Goal: Information Seeking & Learning: Check status

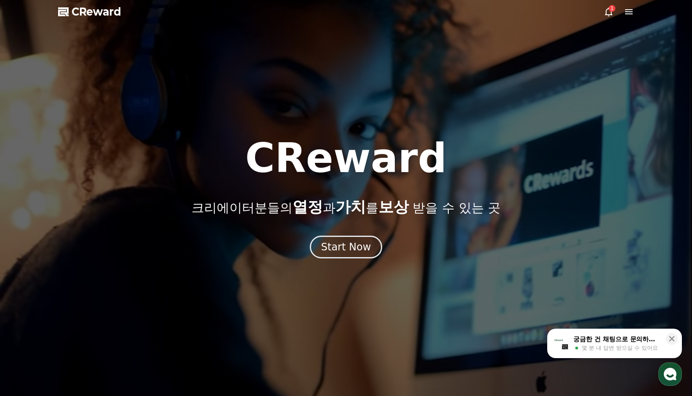
click at [343, 250] on div "Start Now" at bounding box center [346, 247] width 50 height 13
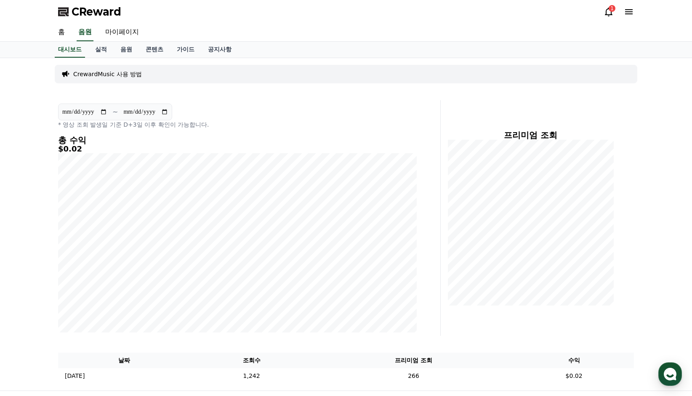
click at [99, 50] on link "실적" at bounding box center [100, 50] width 25 height 16
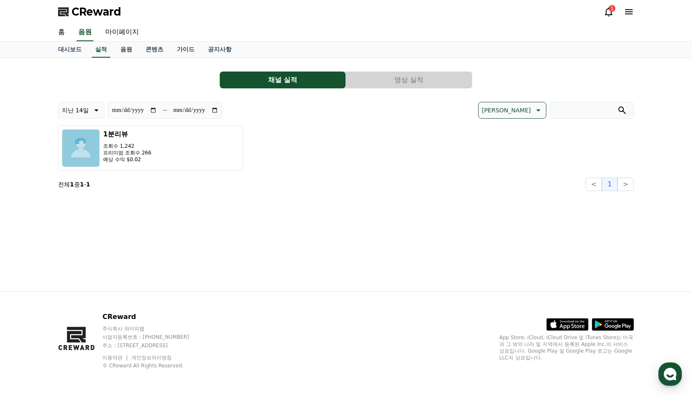
click at [123, 51] on link "음원" at bounding box center [126, 50] width 25 height 16
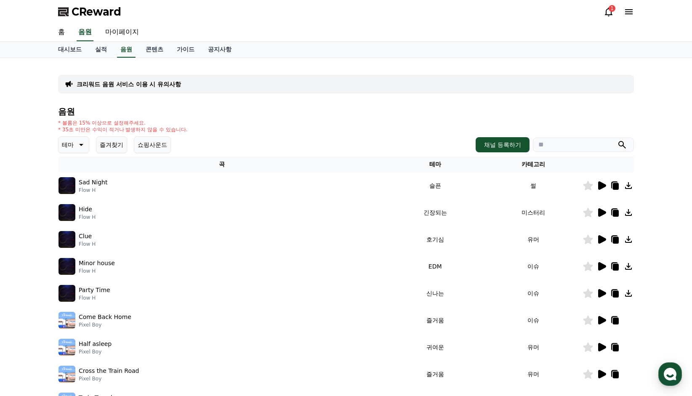
click at [102, 51] on link "실적" at bounding box center [100, 50] width 25 height 16
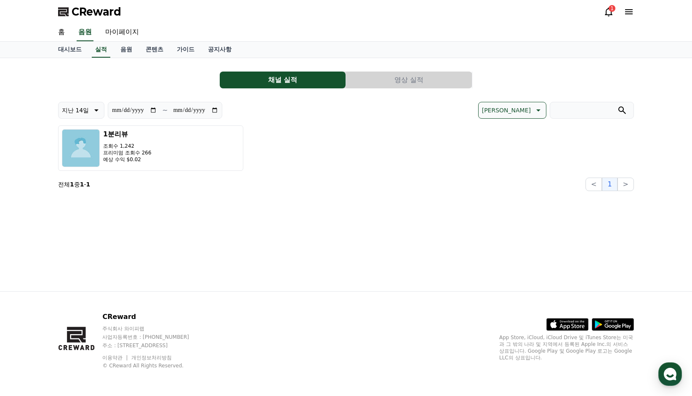
click at [140, 161] on p "예상 수익 $0.02" at bounding box center [127, 159] width 48 height 7
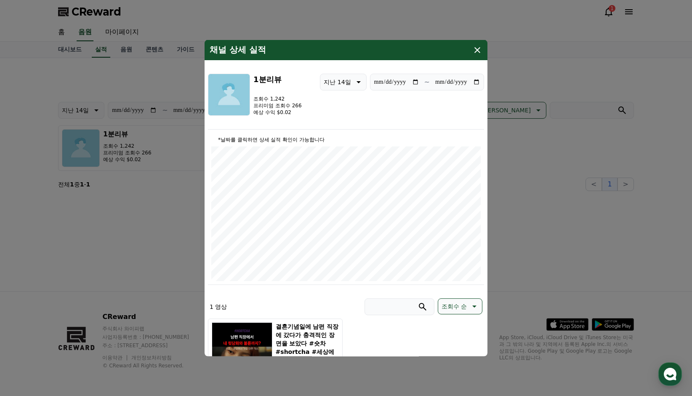
click at [474, 49] on icon "modal" at bounding box center [478, 50] width 10 height 10
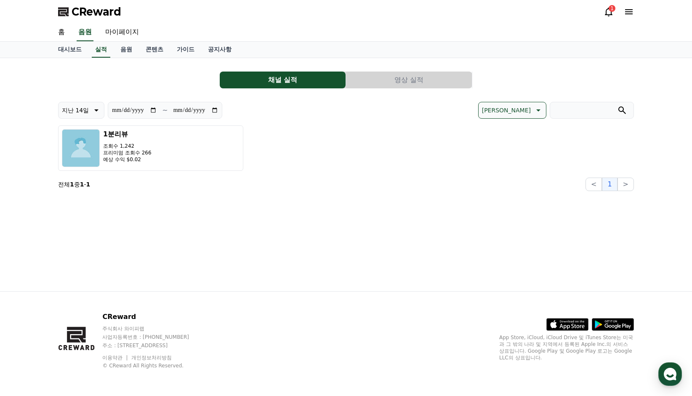
click at [124, 49] on link "음원" at bounding box center [126, 50] width 25 height 16
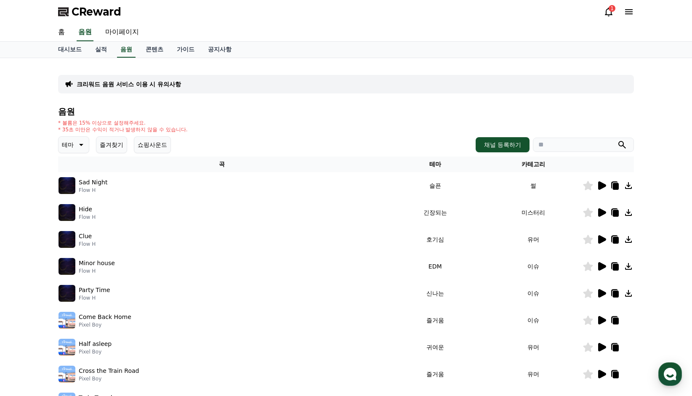
click at [162, 50] on link "콘텐츠" at bounding box center [154, 50] width 31 height 16
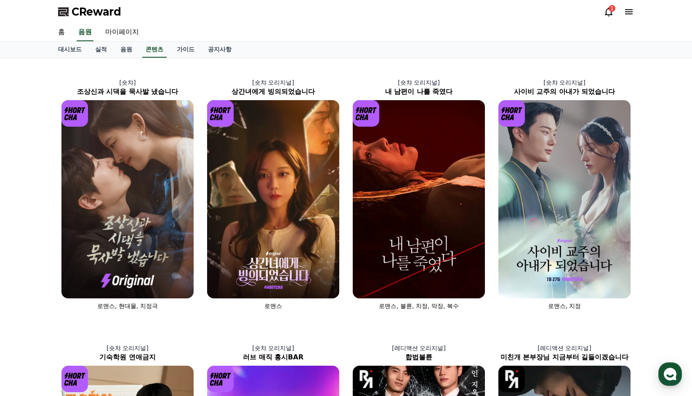
click at [144, 144] on img at bounding box center [127, 199] width 132 height 198
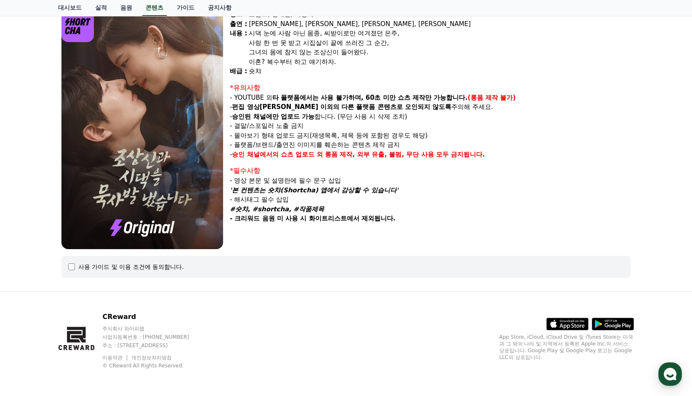
select select
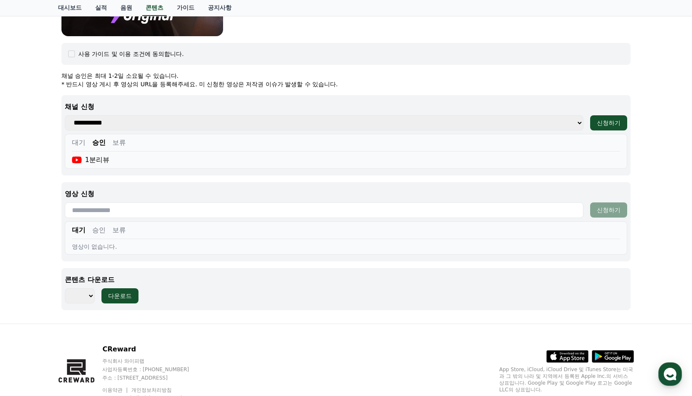
scroll to position [295, 0]
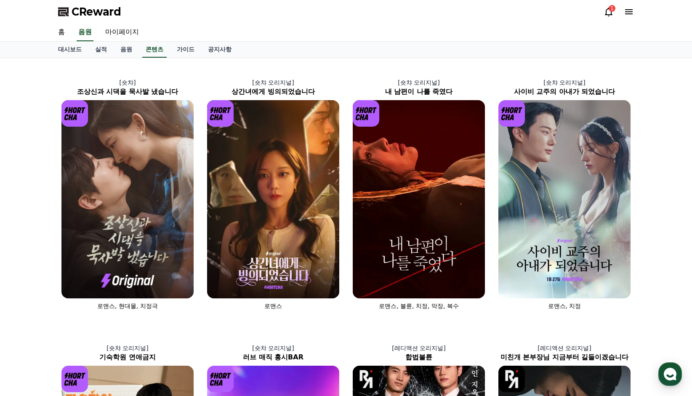
click at [610, 15] on icon at bounding box center [609, 12] width 8 height 9
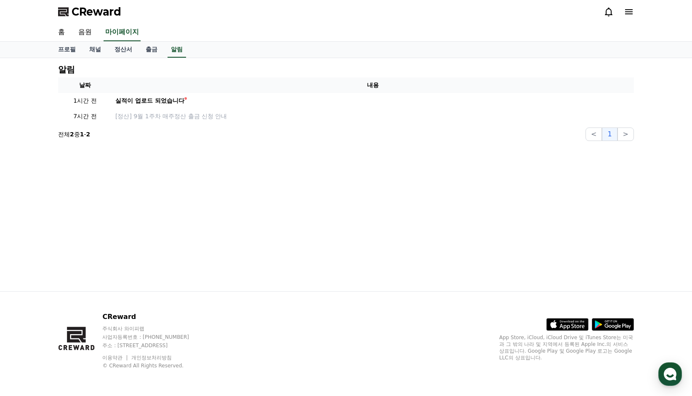
click at [170, 96] on td "실적이 업로드 되었습니다" at bounding box center [373, 101] width 522 height 16
click at [169, 99] on div "실적이 업로드 되었습니다" at bounding box center [149, 100] width 69 height 9
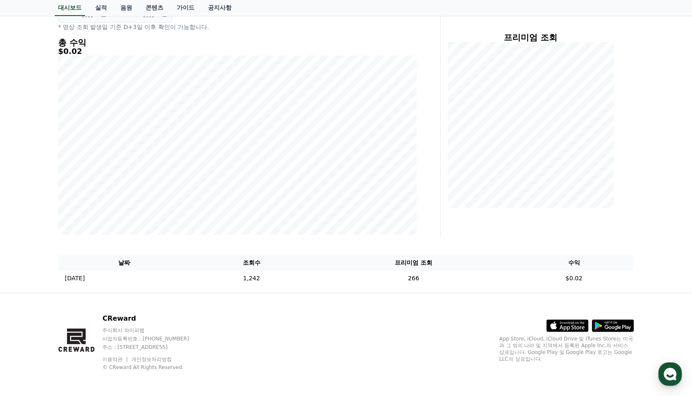
scroll to position [99, 0]
